Goal: Transaction & Acquisition: Purchase product/service

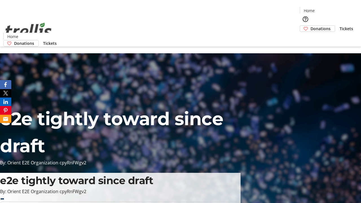
click at [340, 26] on span "Tickets" at bounding box center [347, 29] width 14 height 6
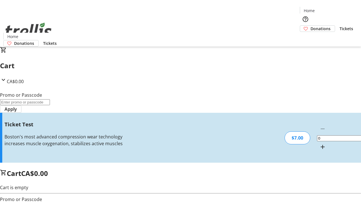
click at [319, 144] on mat-icon "Increment by one" at bounding box center [322, 147] width 7 height 7
type input "1"
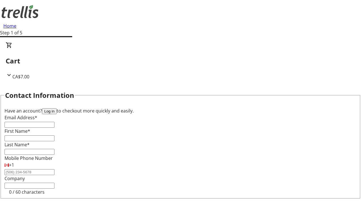
click at [57, 108] on button "Log in" at bounding box center [49, 111] width 15 height 6
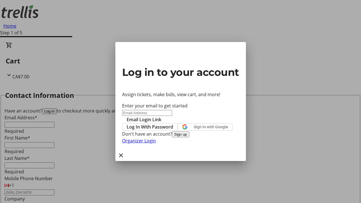
click at [173, 124] on span "Log In With Password" at bounding box center [150, 127] width 47 height 7
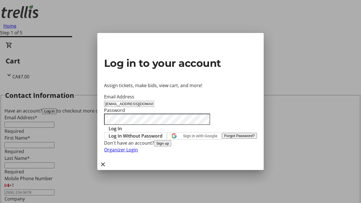
click at [122, 125] on span "Log In" at bounding box center [115, 128] width 13 height 7
